Goal: Find specific page/section: Find specific page/section

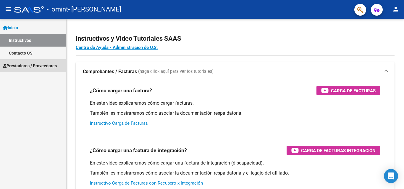
click at [24, 63] on span "Prestadores / Proveedores" at bounding box center [30, 66] width 54 height 7
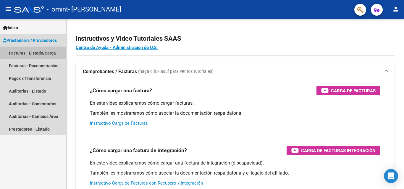
click at [47, 53] on link "Facturas - Listado/Carga" at bounding box center [33, 53] width 66 height 13
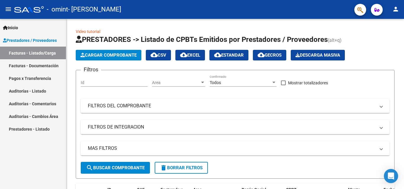
click at [39, 66] on link "Facturas - Documentación" at bounding box center [33, 65] width 66 height 13
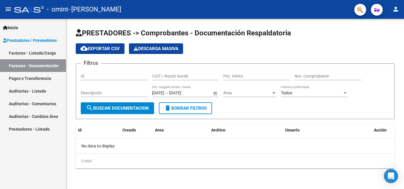
click at [34, 89] on link "Auditorías - Listado" at bounding box center [33, 91] width 66 height 13
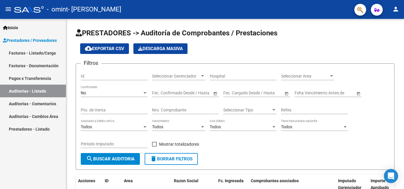
click at [21, 37] on span "Prestadores / Proveedores" at bounding box center [30, 40] width 54 height 7
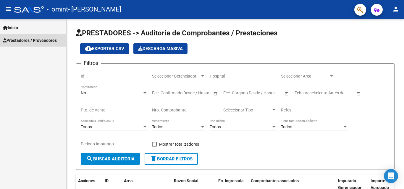
click at [23, 40] on span "Prestadores / Proveedores" at bounding box center [30, 40] width 54 height 7
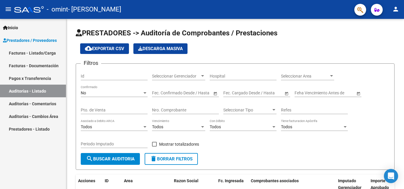
click at [20, 51] on link "Facturas - Listado/Carga" at bounding box center [33, 53] width 66 height 13
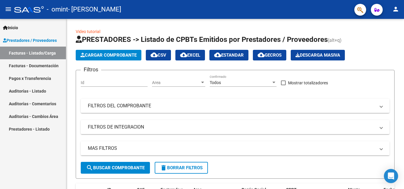
click at [11, 26] on span "Inicio" at bounding box center [10, 28] width 15 height 7
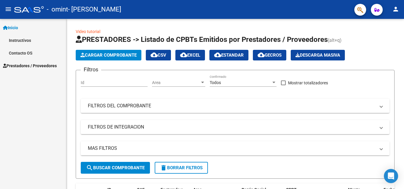
click at [21, 65] on span "Prestadores / Proveedores" at bounding box center [30, 66] width 54 height 7
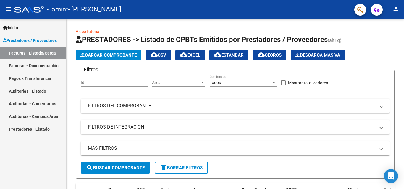
click at [28, 127] on link "Prestadores - Listado" at bounding box center [33, 129] width 66 height 13
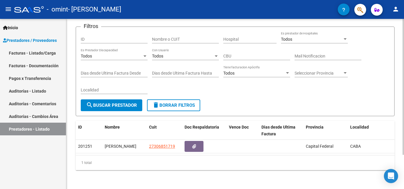
scroll to position [43, 0]
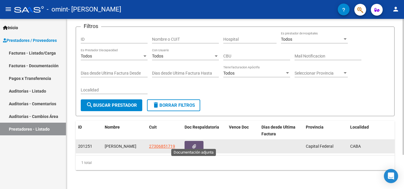
click at [191, 141] on button "button" at bounding box center [193, 146] width 19 height 11
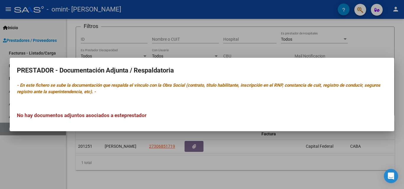
click at [202, 48] on div at bounding box center [202, 94] width 404 height 189
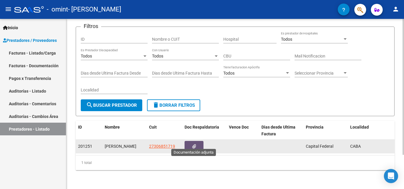
click at [190, 141] on button "button" at bounding box center [193, 146] width 19 height 11
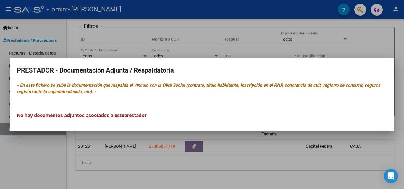
click at [201, 52] on div at bounding box center [202, 94] width 404 height 189
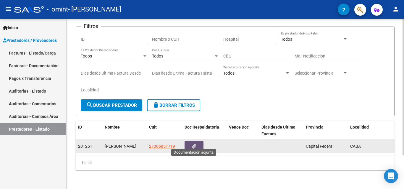
click at [189, 142] on button "button" at bounding box center [193, 146] width 19 height 11
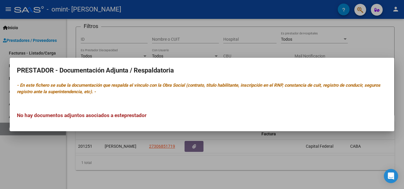
click at [234, 160] on div at bounding box center [202, 94] width 404 height 189
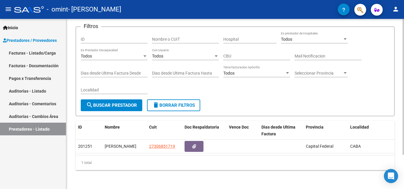
click at [249, 90] on div "Filtros ID Nombre o CUIT Hospital Todos Es prestador de Hospitales Todos Es Pre…" at bounding box center [235, 66] width 309 height 68
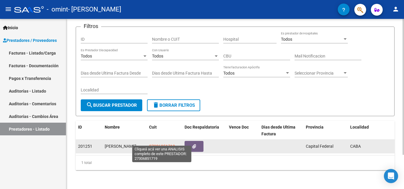
click at [155, 144] on span "27306851719" at bounding box center [162, 146] width 26 height 5
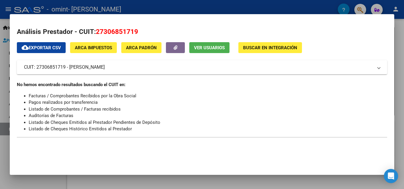
click at [257, 48] on span "Buscar en Integración" at bounding box center [270, 47] width 54 height 5
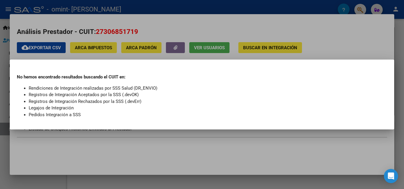
click at [315, 41] on div at bounding box center [202, 94] width 404 height 189
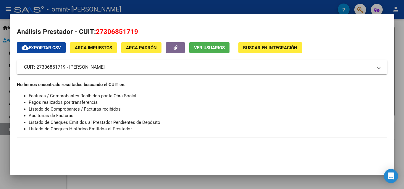
click at [400, 73] on div at bounding box center [202, 94] width 404 height 189
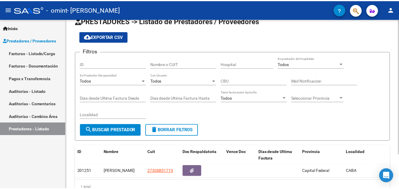
scroll to position [0, 0]
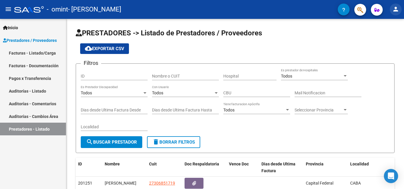
click at [393, 7] on mat-icon "person" at bounding box center [395, 9] width 7 height 7
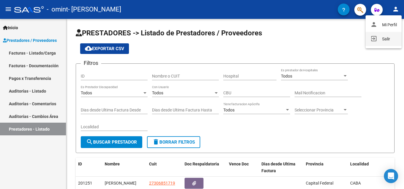
click at [380, 42] on button "exit_to_app Salir" at bounding box center [383, 39] width 36 height 14
